Goal: Download file/media

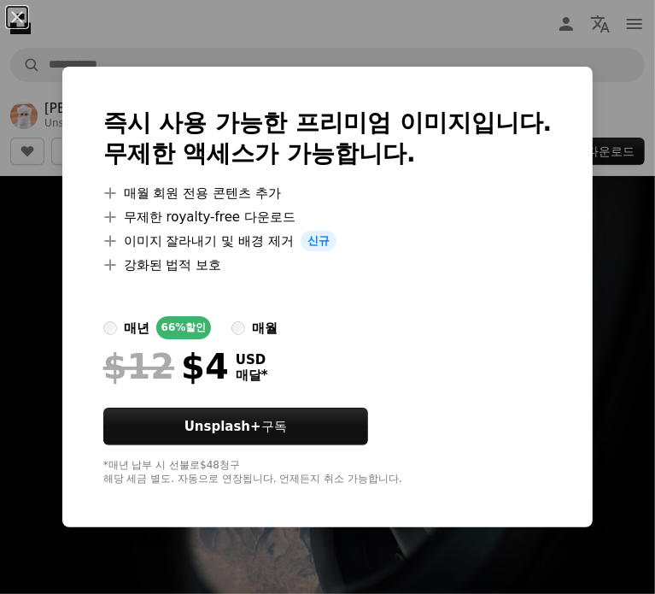
click at [0, 0] on img at bounding box center [0, 0] width 0 height 0
click at [20, 9] on button "An X shape" at bounding box center [17, 17] width 21 height 21
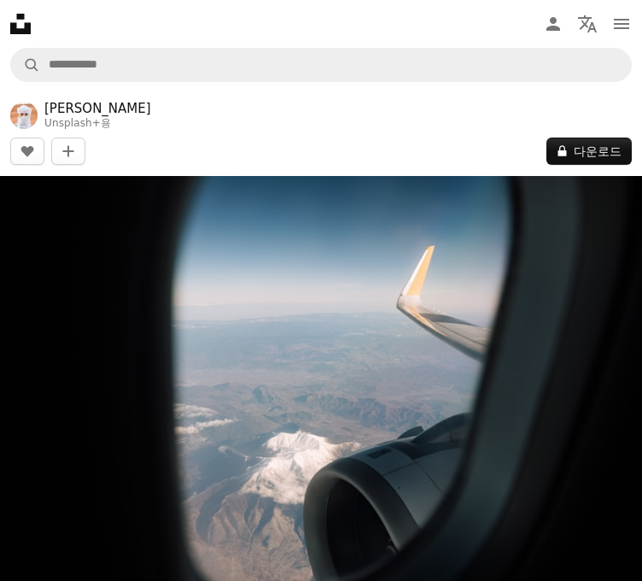
scroll to position [4782, 7]
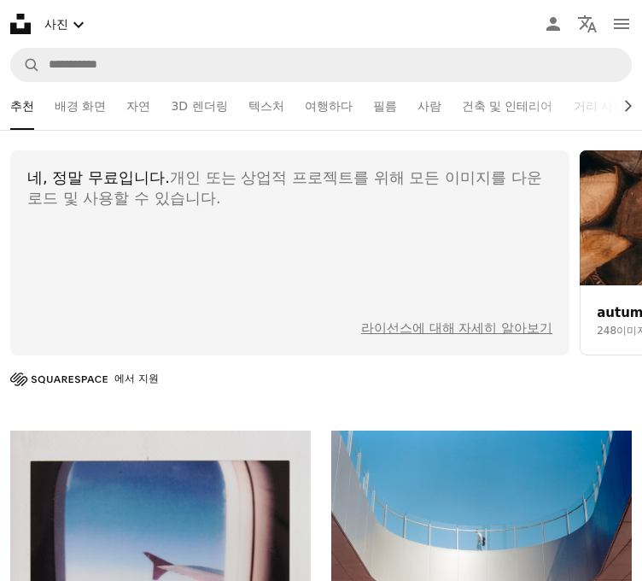
scroll to position [319, 2]
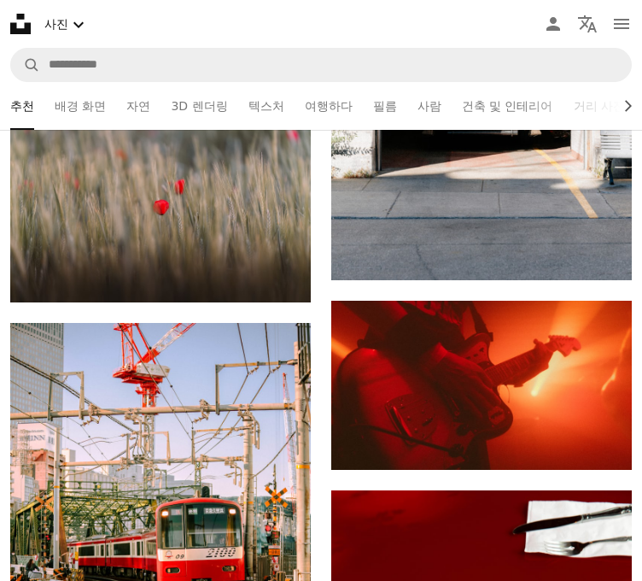
scroll to position [10611, 0]
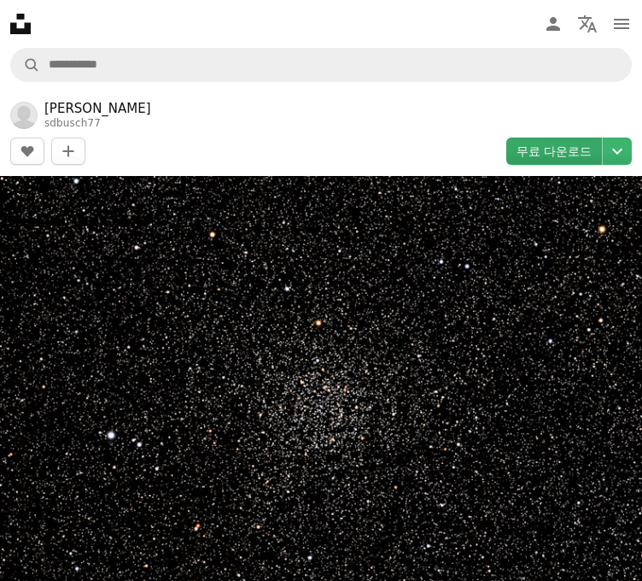
click at [589, 138] on link "무료 다운로드" at bounding box center [555, 151] width 96 height 27
